Goal: Transaction & Acquisition: Purchase product/service

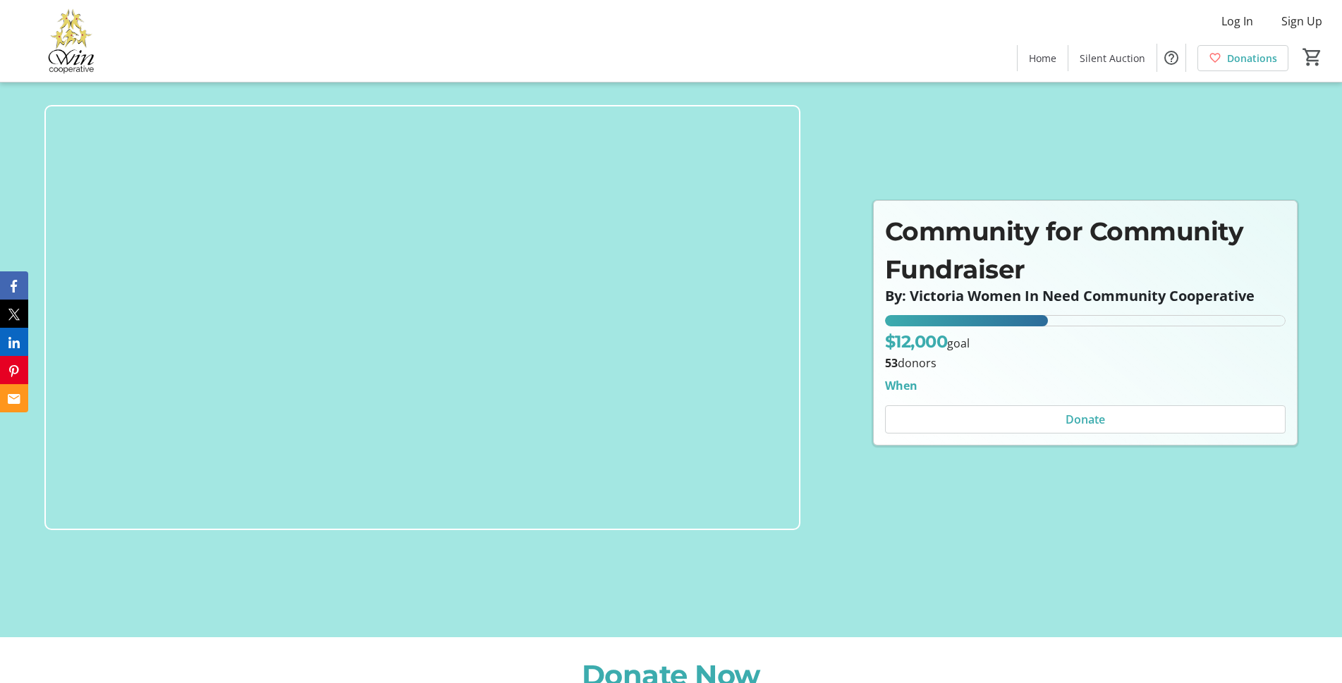
scroll to position [71, 0]
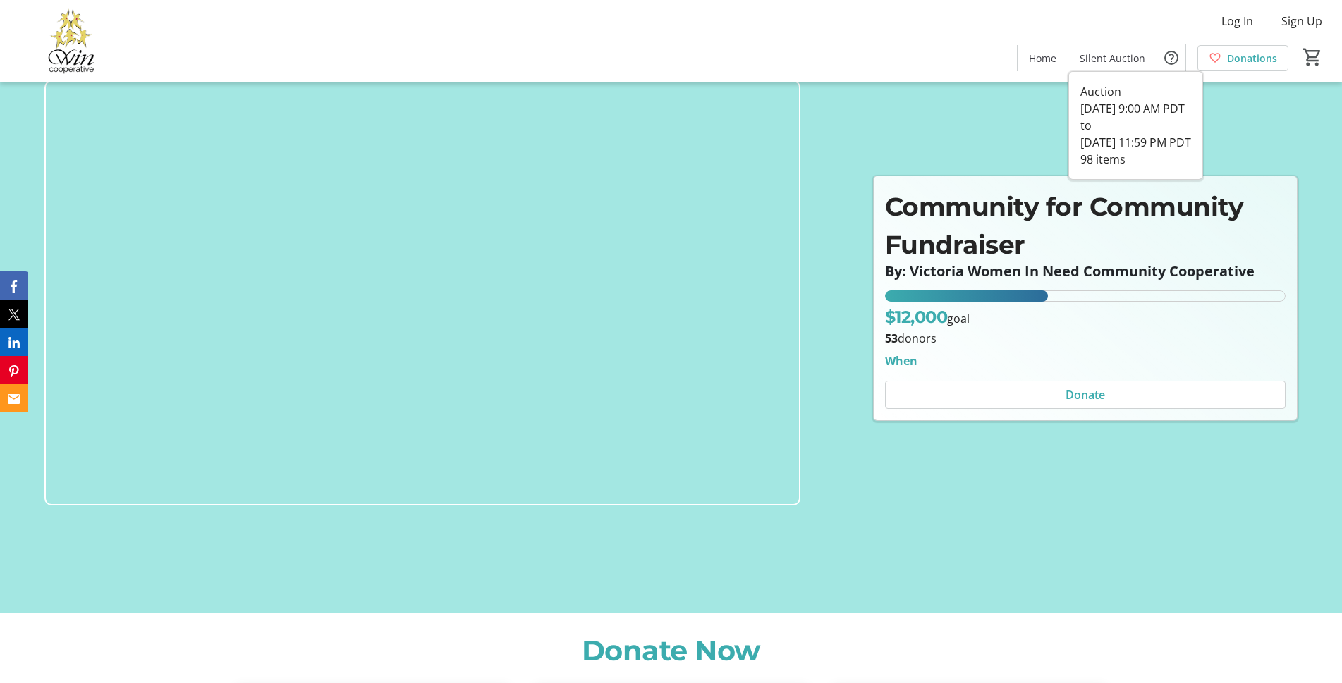
click at [1093, 79] on div "Log In Sign Up Home Silent Auction Donations 0" at bounding box center [671, 41] width 1342 height 82
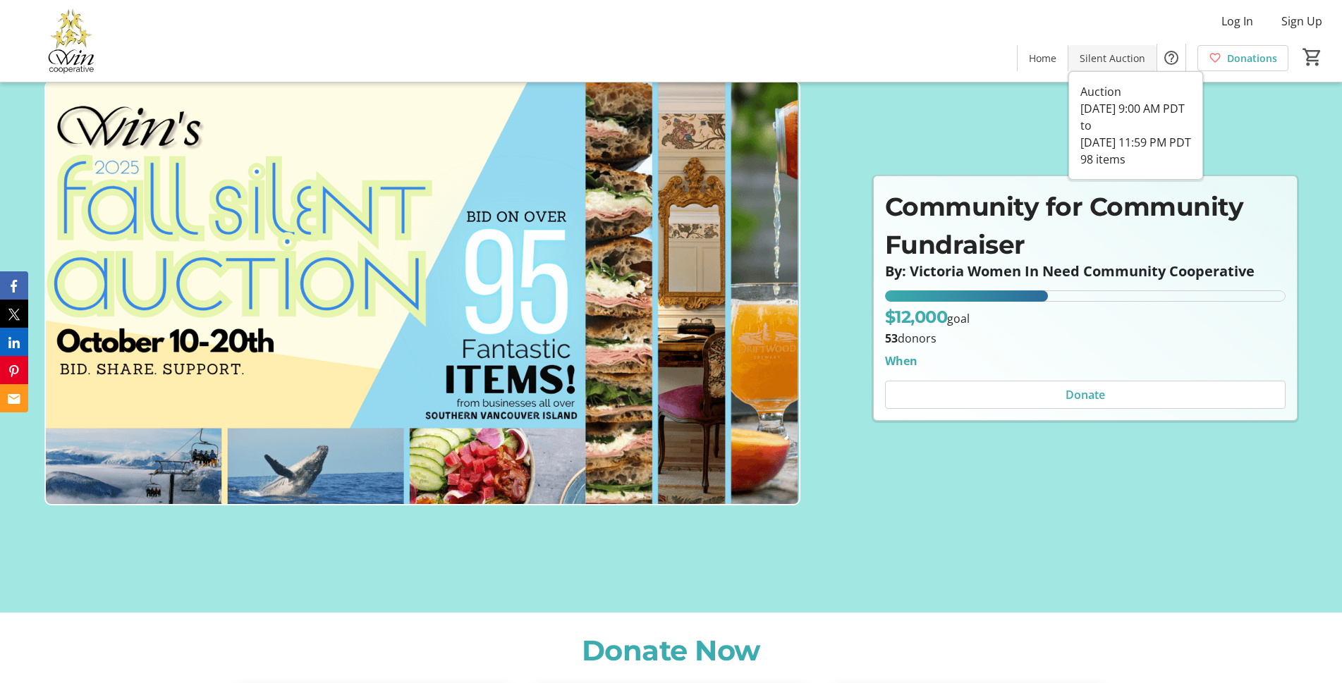
click at [1101, 61] on span "Silent Auction" at bounding box center [1113, 58] width 66 height 15
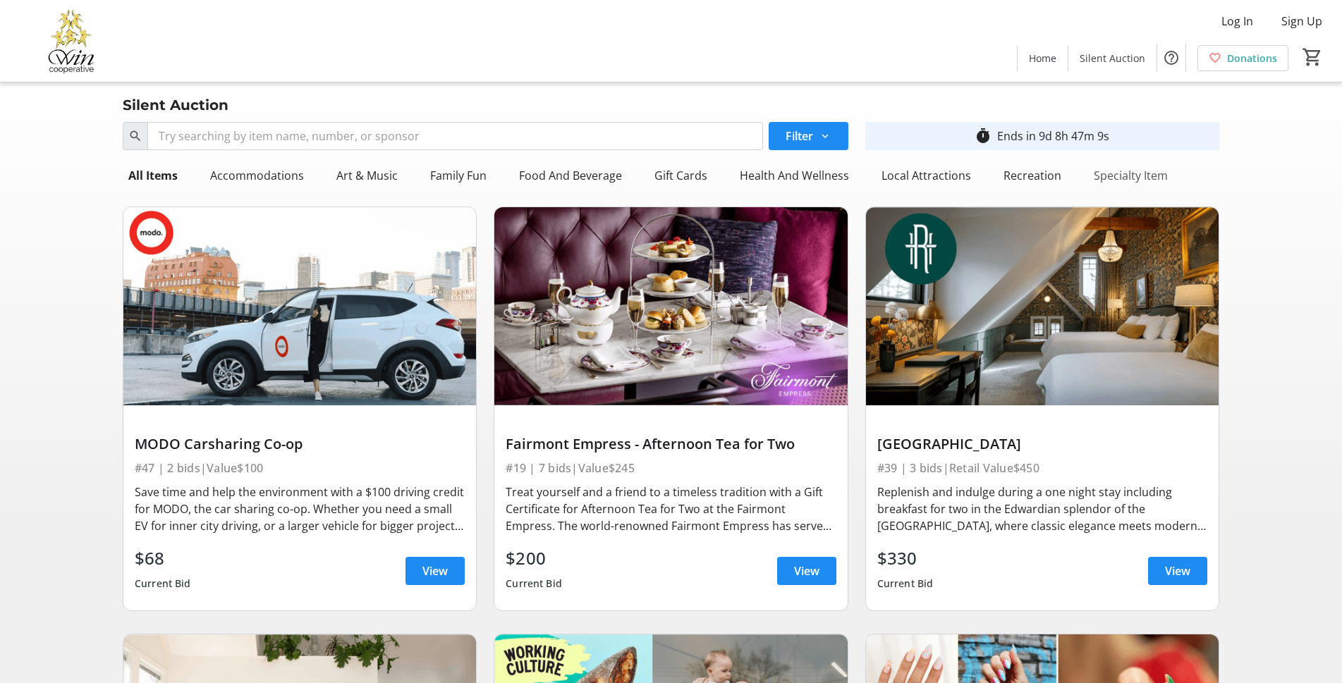
click at [1100, 176] on div "Specialty Item" at bounding box center [1130, 175] width 85 height 28
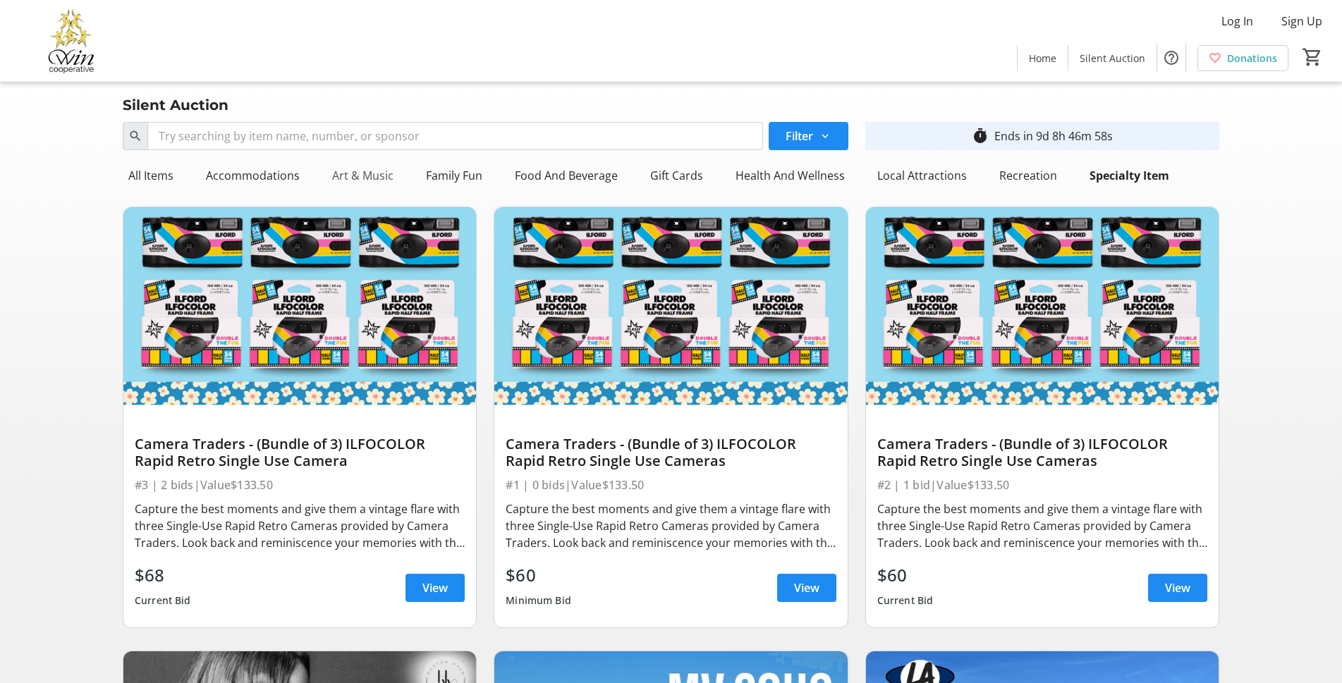
click at [355, 176] on div "Art & Music" at bounding box center [363, 175] width 73 height 28
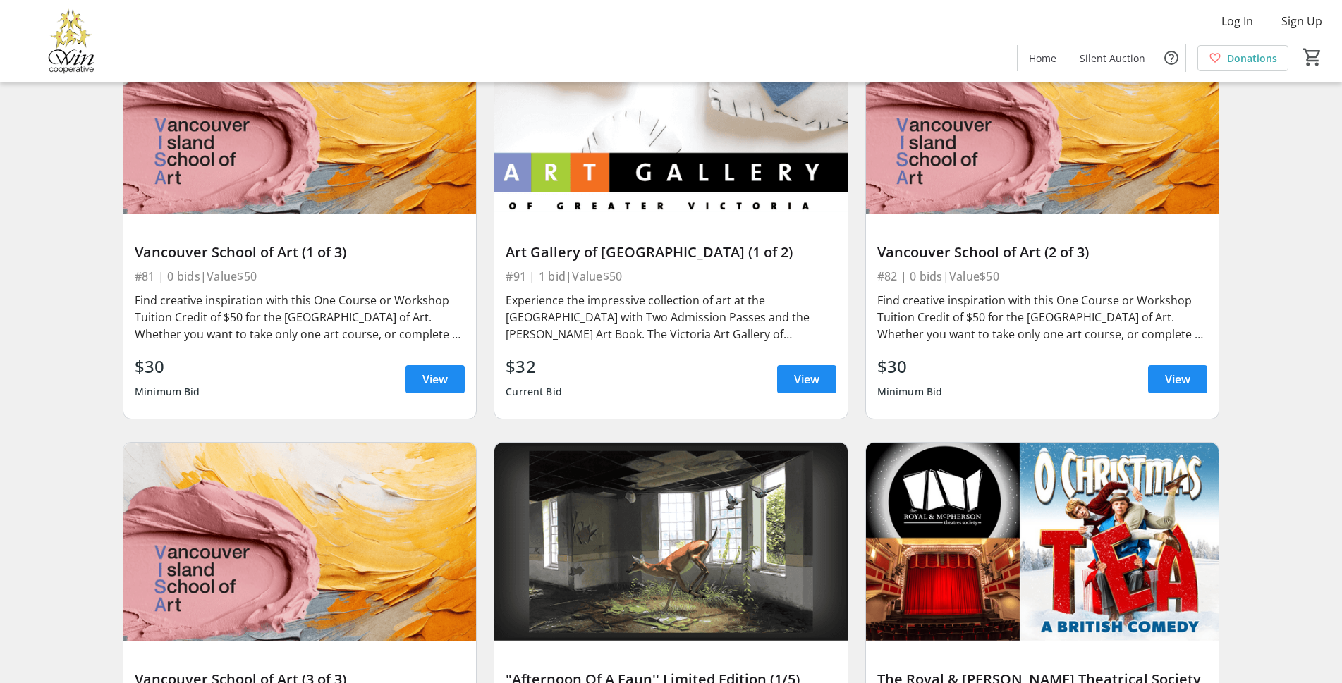
scroll to position [846, 0]
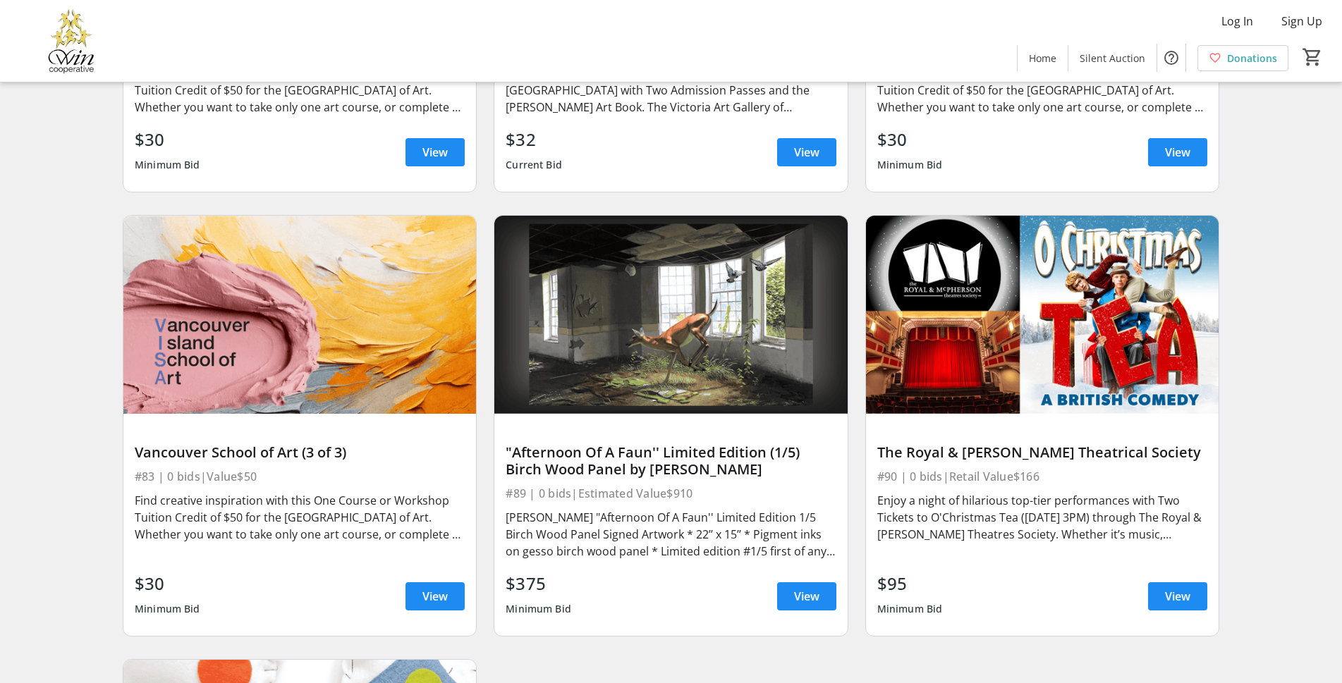
click at [963, 536] on div "Enjoy a night of hilarious top-tier performances with Two Tickets to O'Christma…" at bounding box center [1042, 517] width 330 height 51
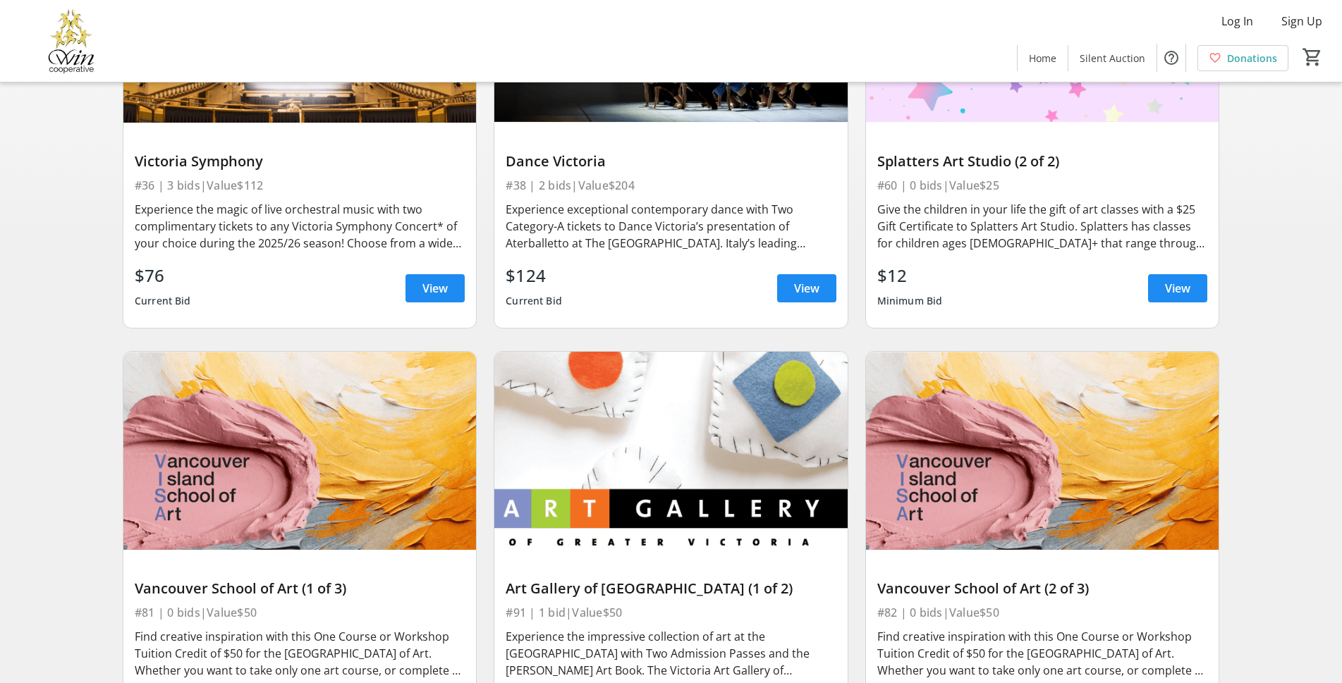
scroll to position [141, 0]
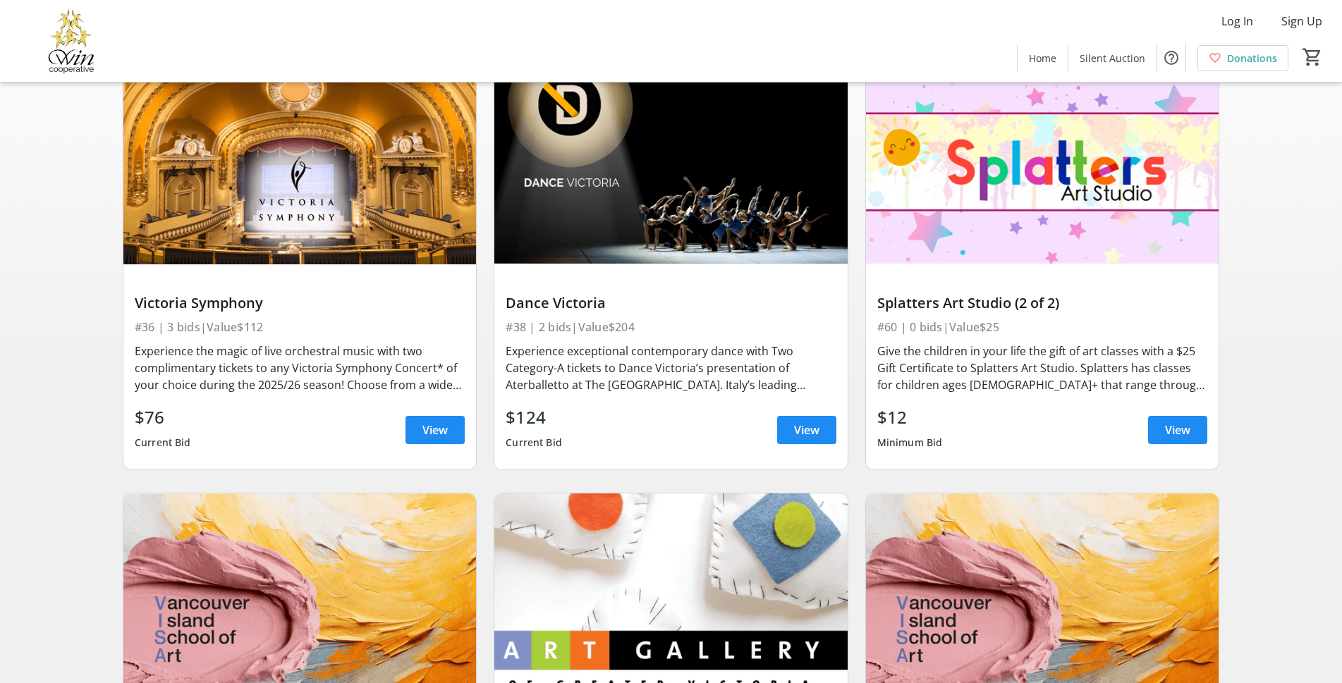
drag, startPoint x: 426, startPoint y: 71, endPoint x: 1314, endPoint y: 326, distance: 923.6
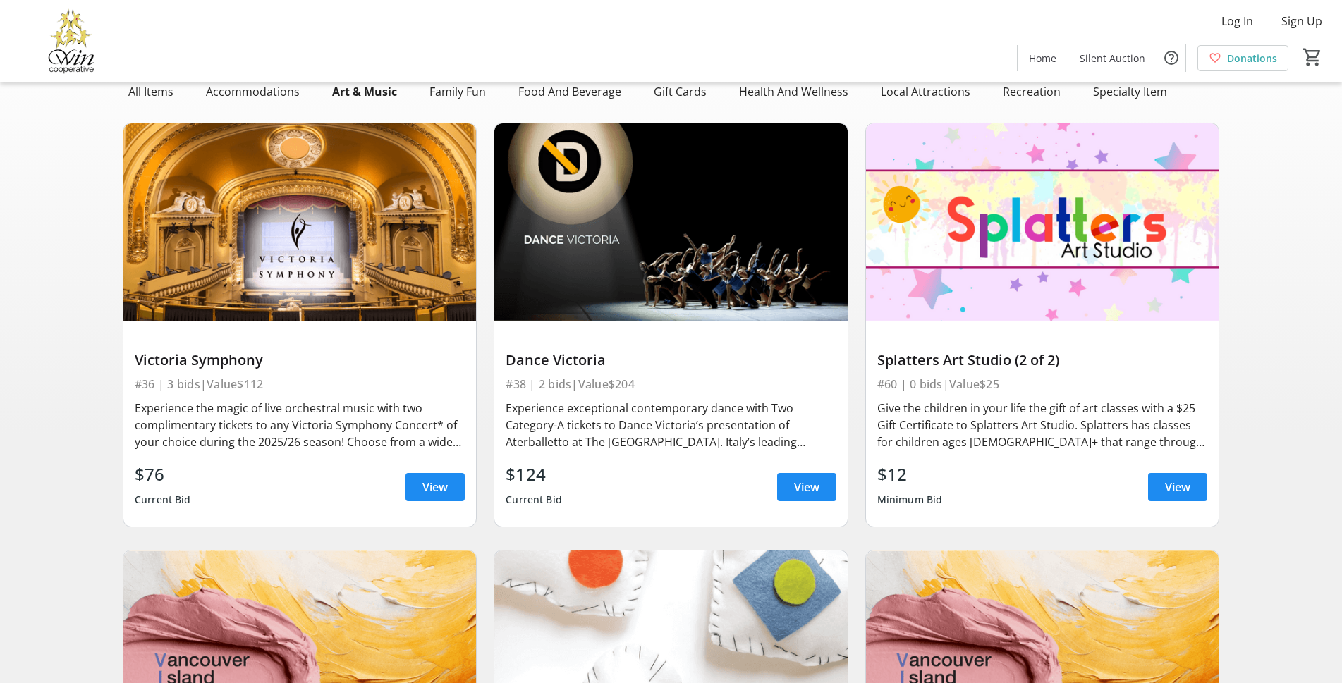
scroll to position [0, 0]
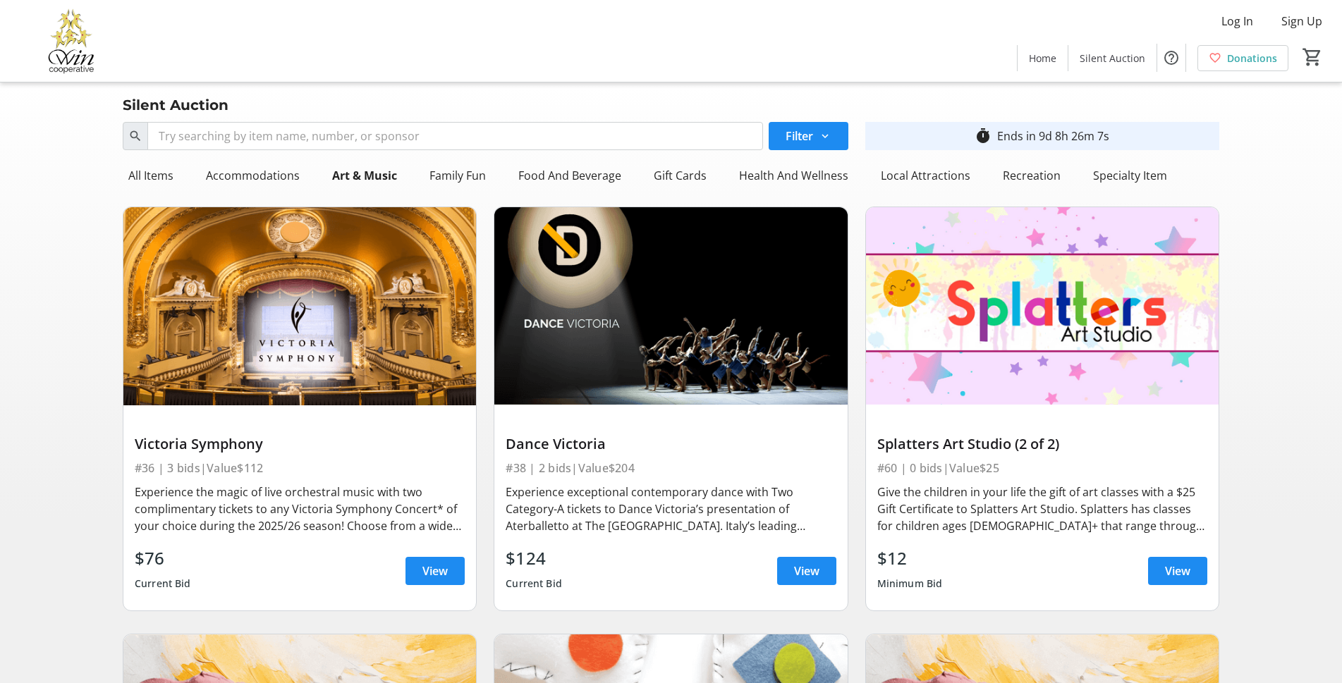
drag, startPoint x: 1314, startPoint y: 326, endPoint x: 1278, endPoint y: 185, distance: 145.6
click at [1152, 178] on div "Specialty Item" at bounding box center [1129, 175] width 85 height 28
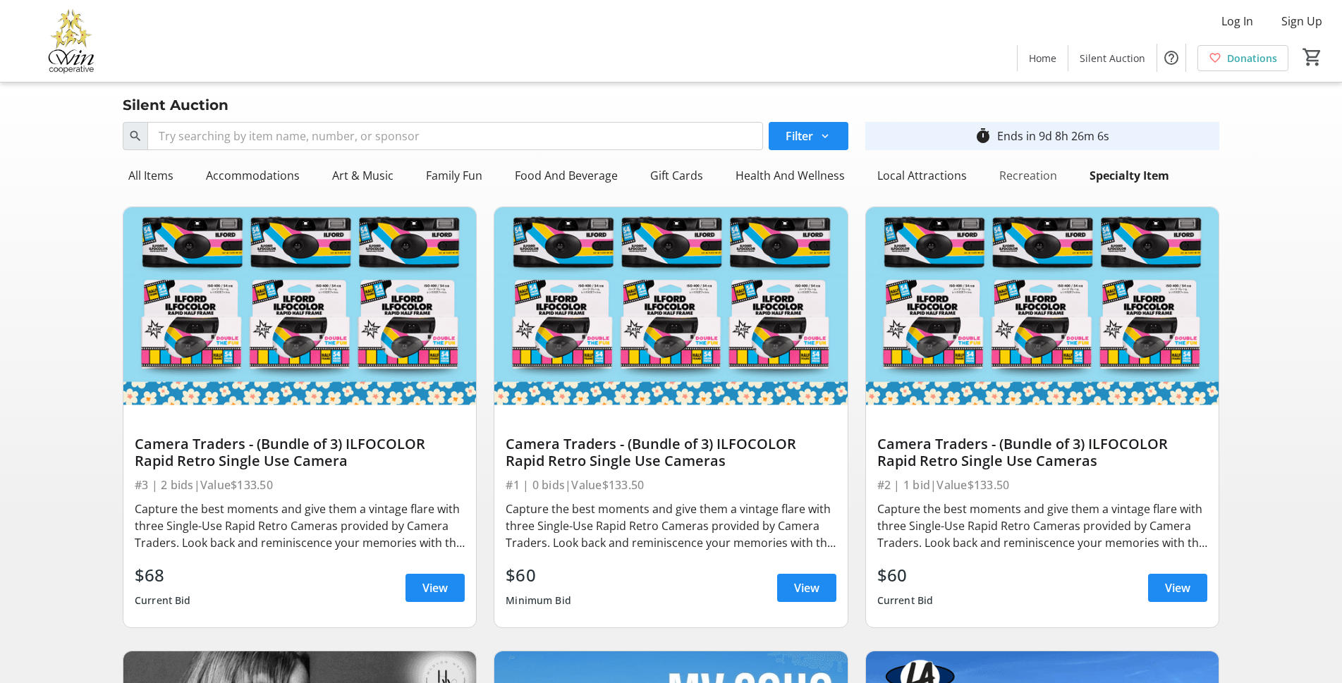
click at [1023, 167] on div "Recreation" at bounding box center [1028, 175] width 69 height 28
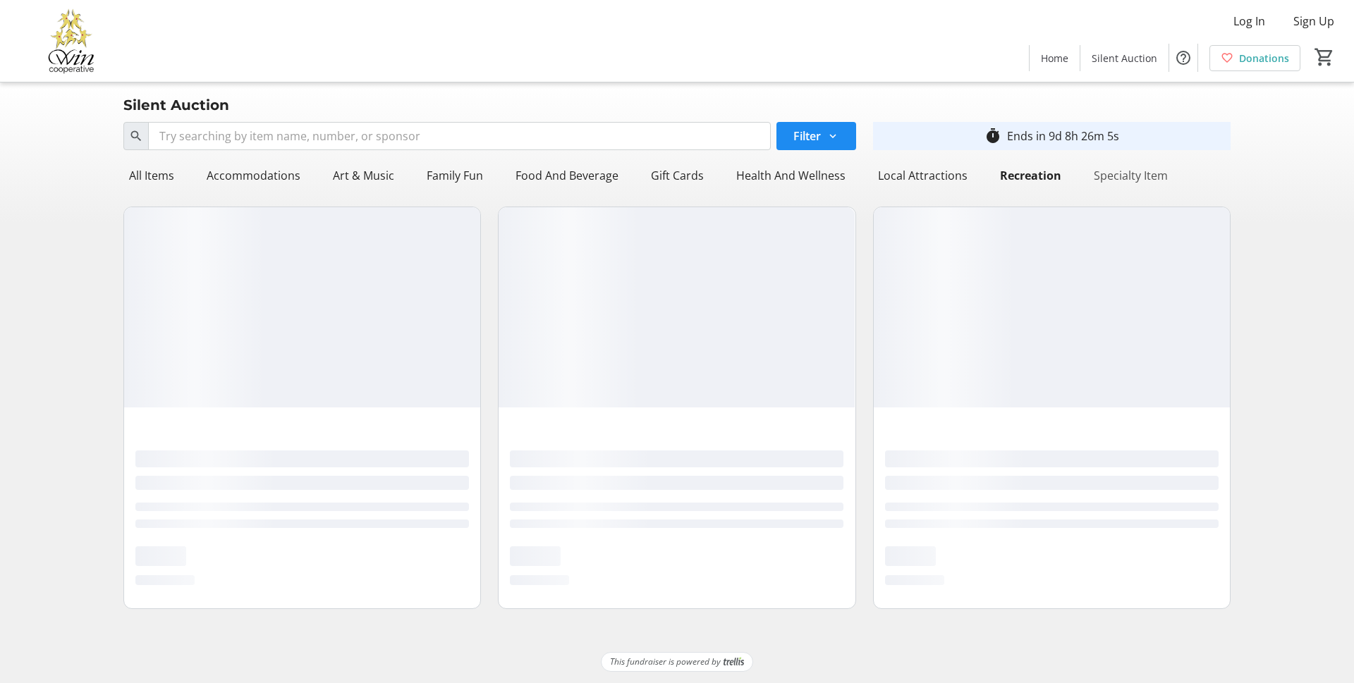
click at [1137, 168] on div "Specialty Item" at bounding box center [1130, 175] width 85 height 28
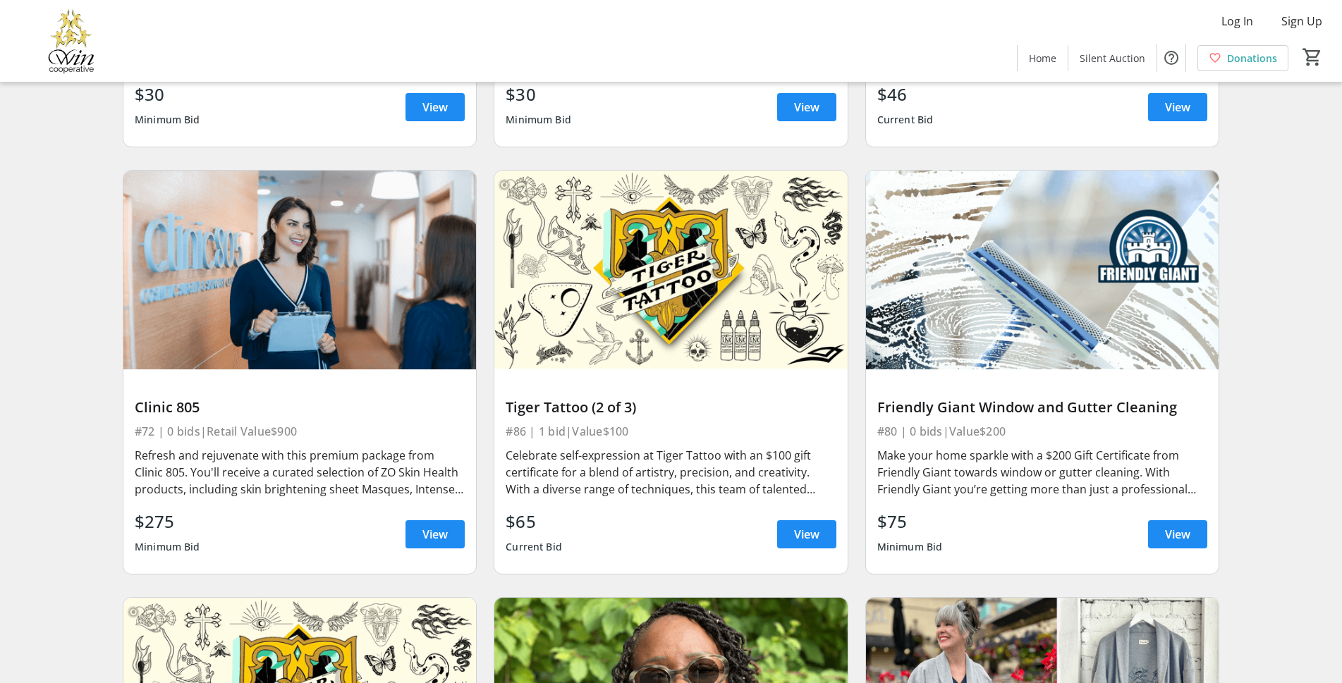
scroll to position [1763, 0]
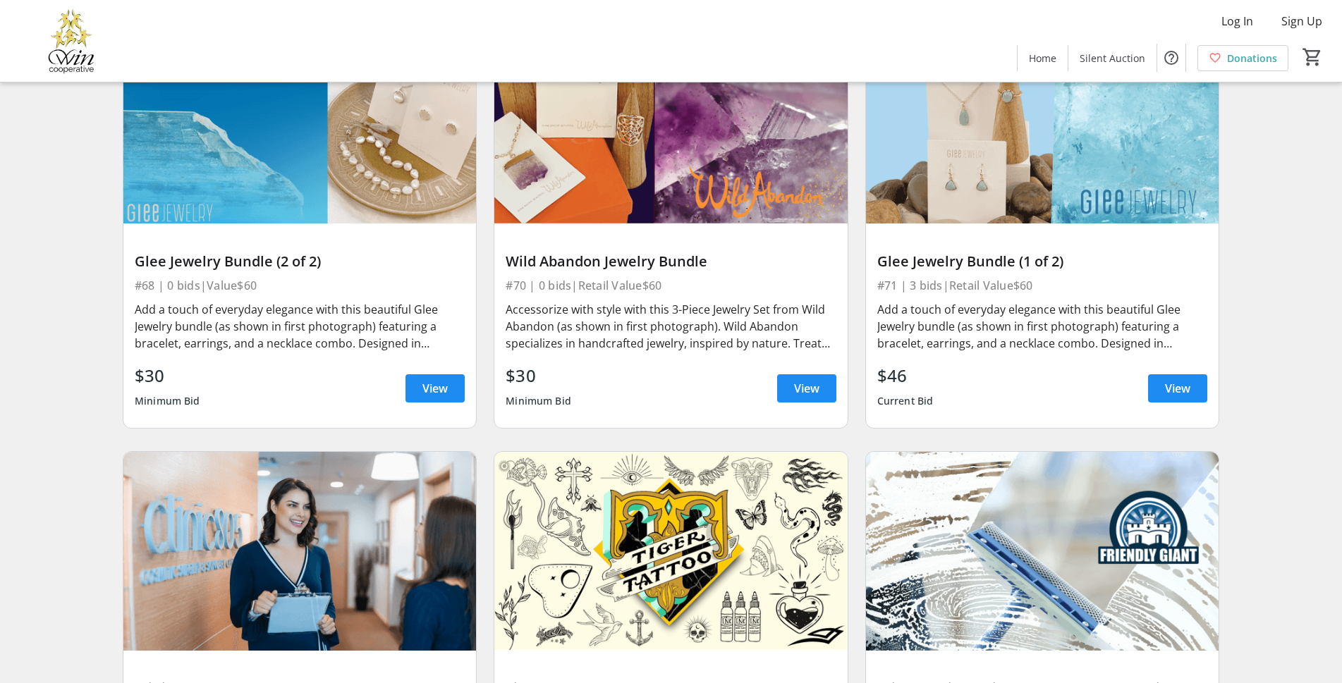
click at [1279, 163] on div "Search Filter timer_outline Ends in 9d 8h 25m 42s All Items Accommodations Art …" at bounding box center [671, 187] width 1336 height 3104
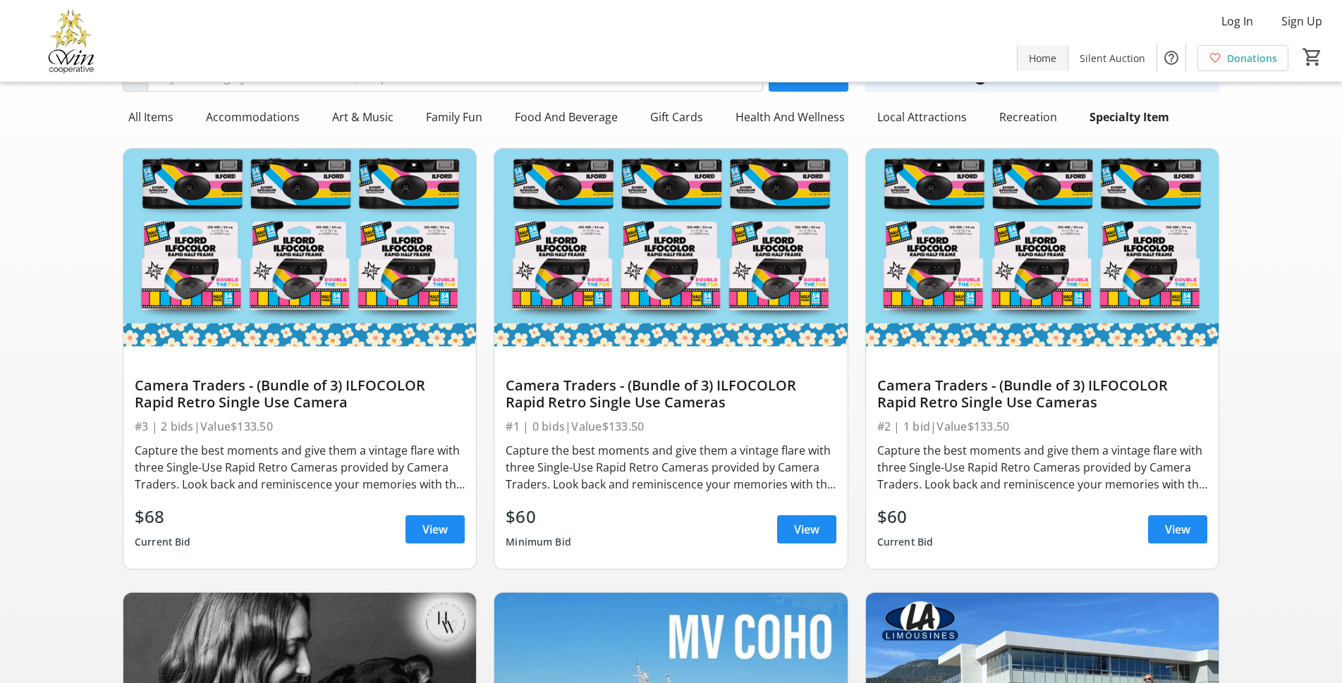
scroll to position [0, 0]
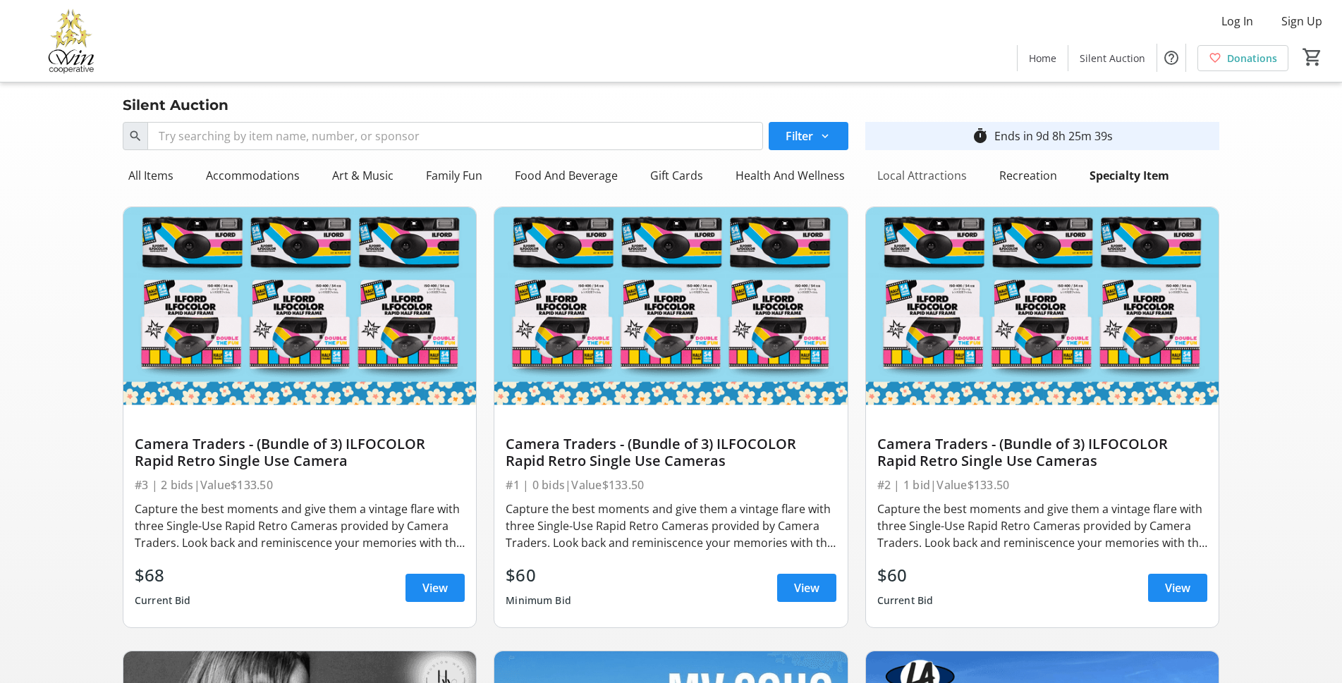
click at [924, 176] on div "Local Attractions" at bounding box center [922, 175] width 101 height 28
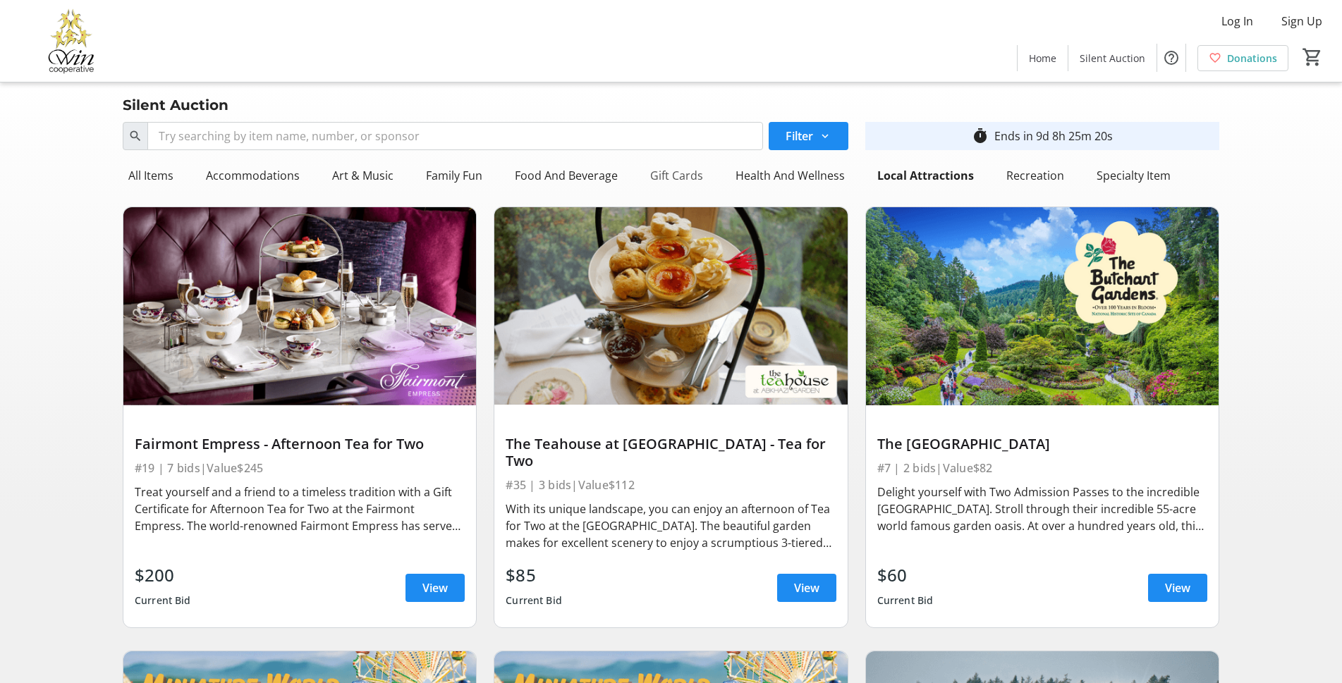
click at [666, 168] on div "Gift Cards" at bounding box center [677, 175] width 64 height 28
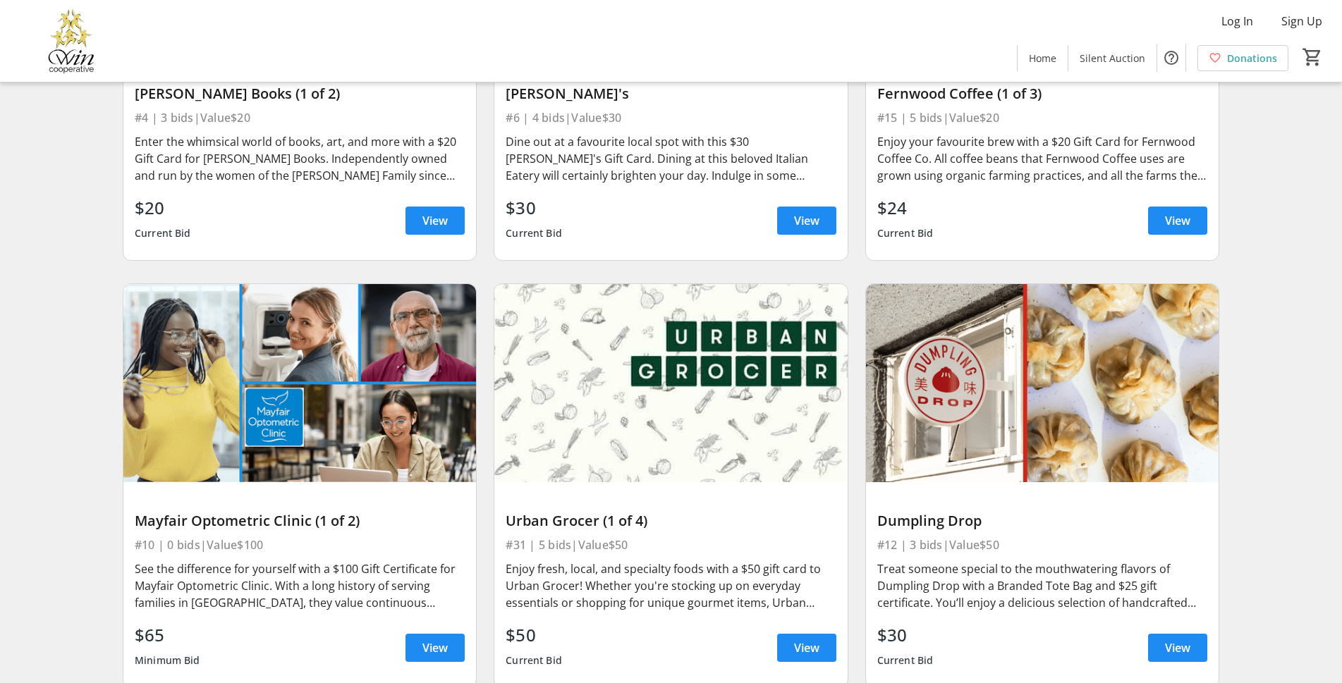
scroll to position [846, 0]
